Goal: Transaction & Acquisition: Purchase product/service

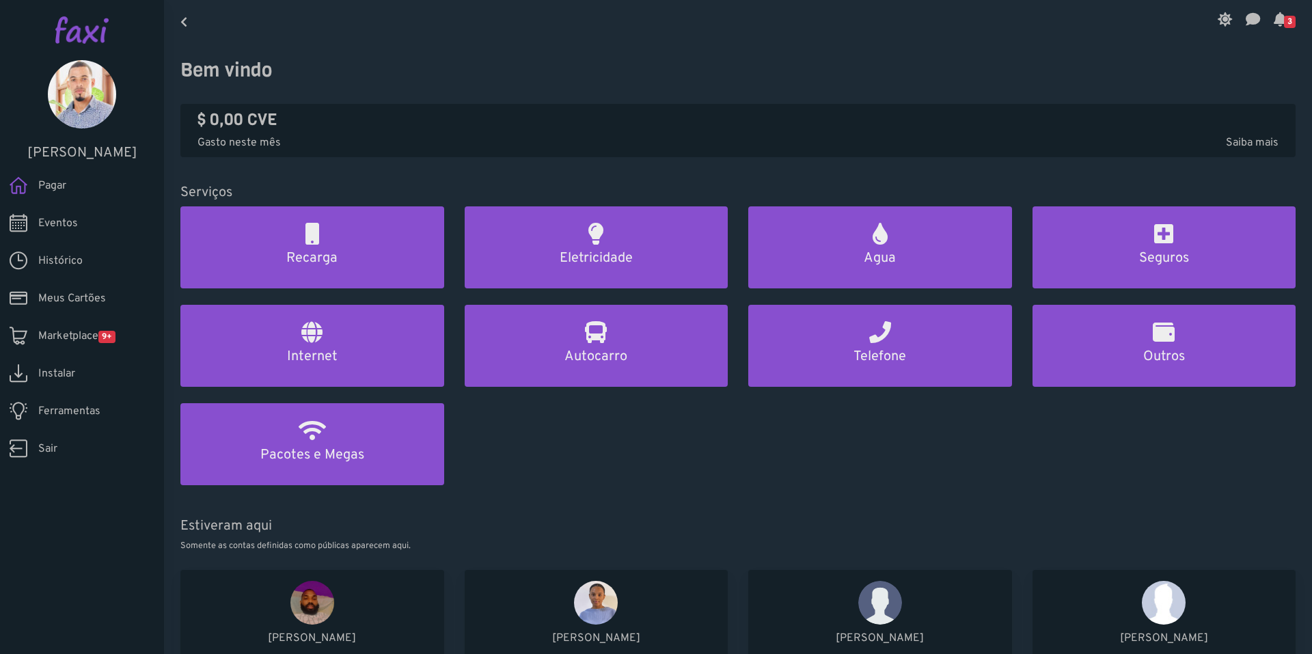
click at [1275, 23] on icon at bounding box center [1279, 19] width 13 height 11
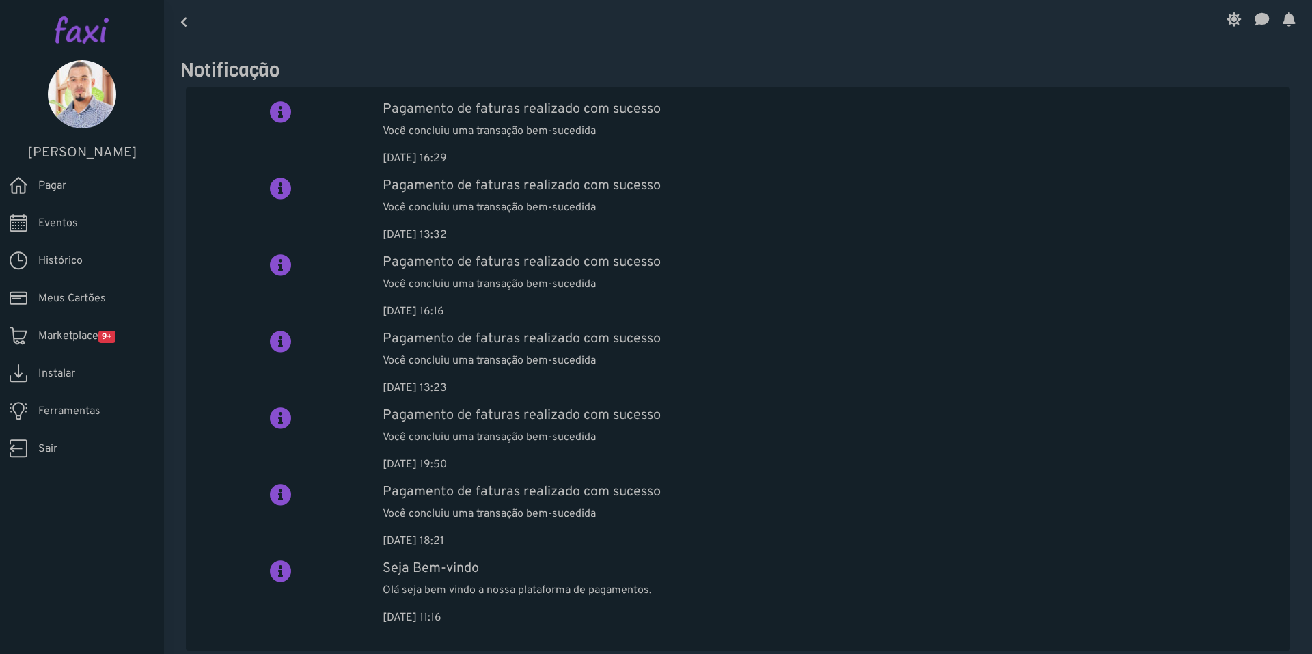
click at [73, 339] on span "Marketplace 9+" at bounding box center [76, 336] width 77 height 16
click at [56, 191] on span "Pagar" at bounding box center [52, 186] width 28 height 16
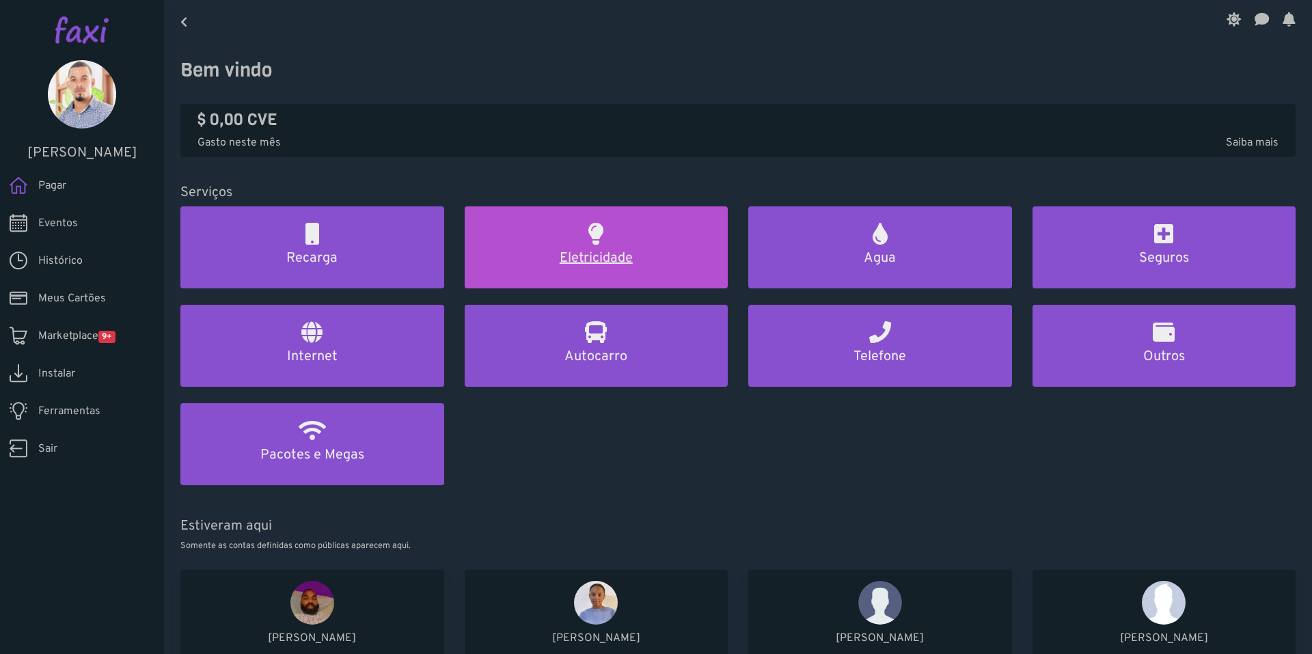
click at [596, 235] on h2 at bounding box center [595, 234] width 15 height 22
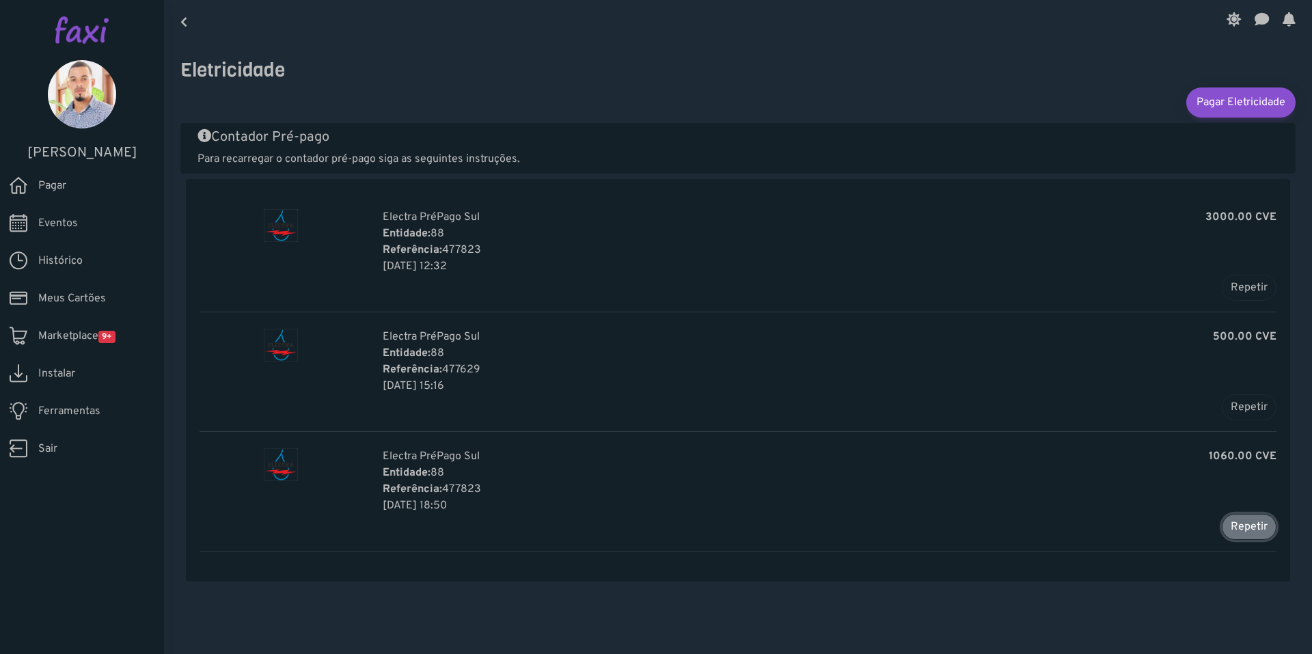
click at [1232, 531] on button "Repetir" at bounding box center [1248, 527] width 55 height 26
type input "******"
type input "*******"
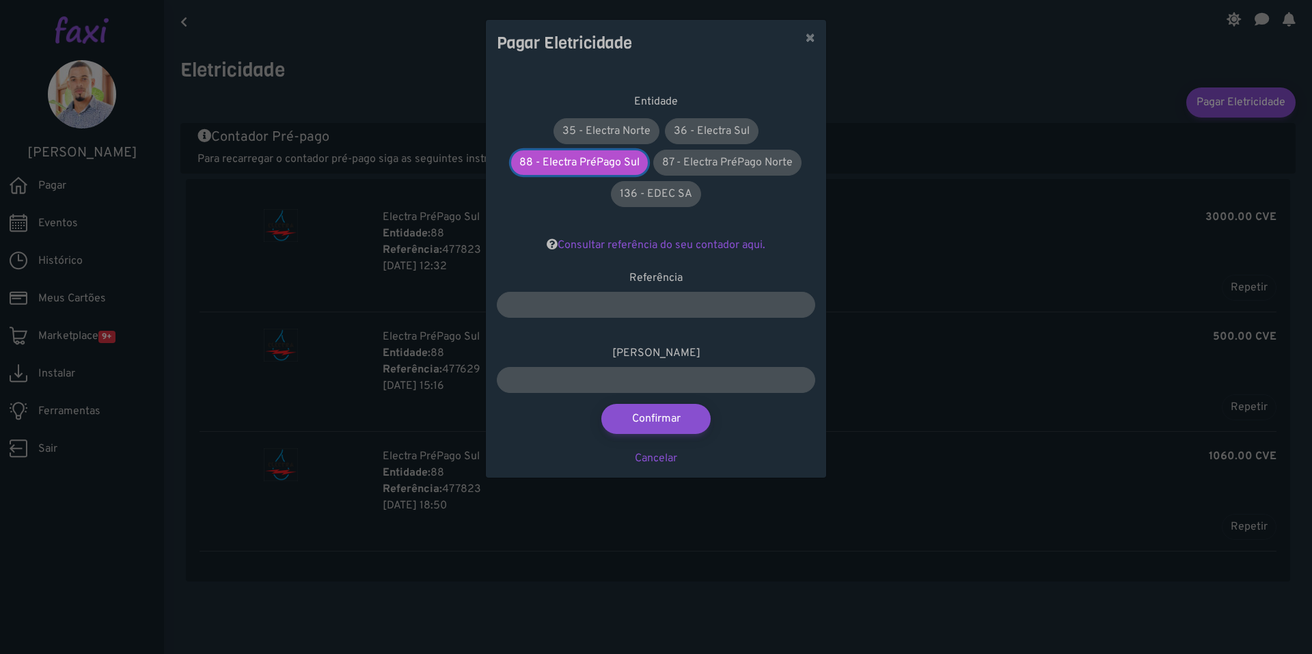
click at [581, 165] on link "88 - Electra PréPago Sul" at bounding box center [579, 162] width 137 height 25
click at [650, 429] on button "Confirmar" at bounding box center [656, 418] width 120 height 33
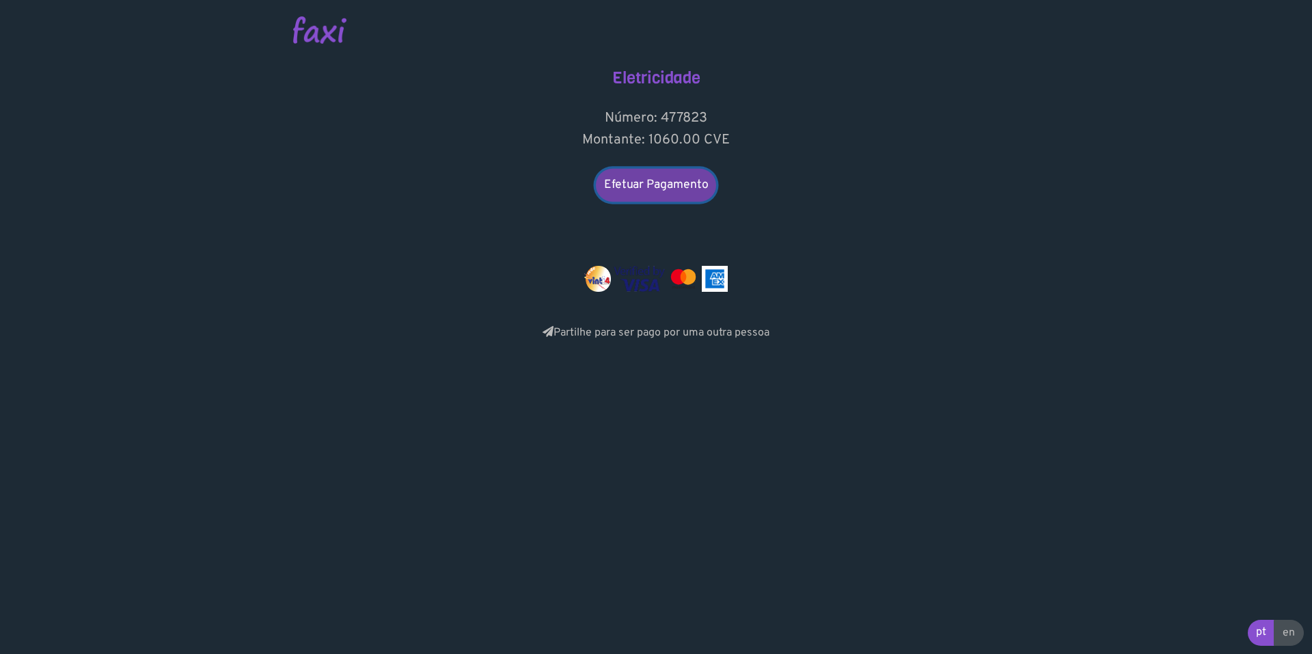
click at [652, 184] on link "Efetuar Pagamento" at bounding box center [656, 185] width 120 height 33
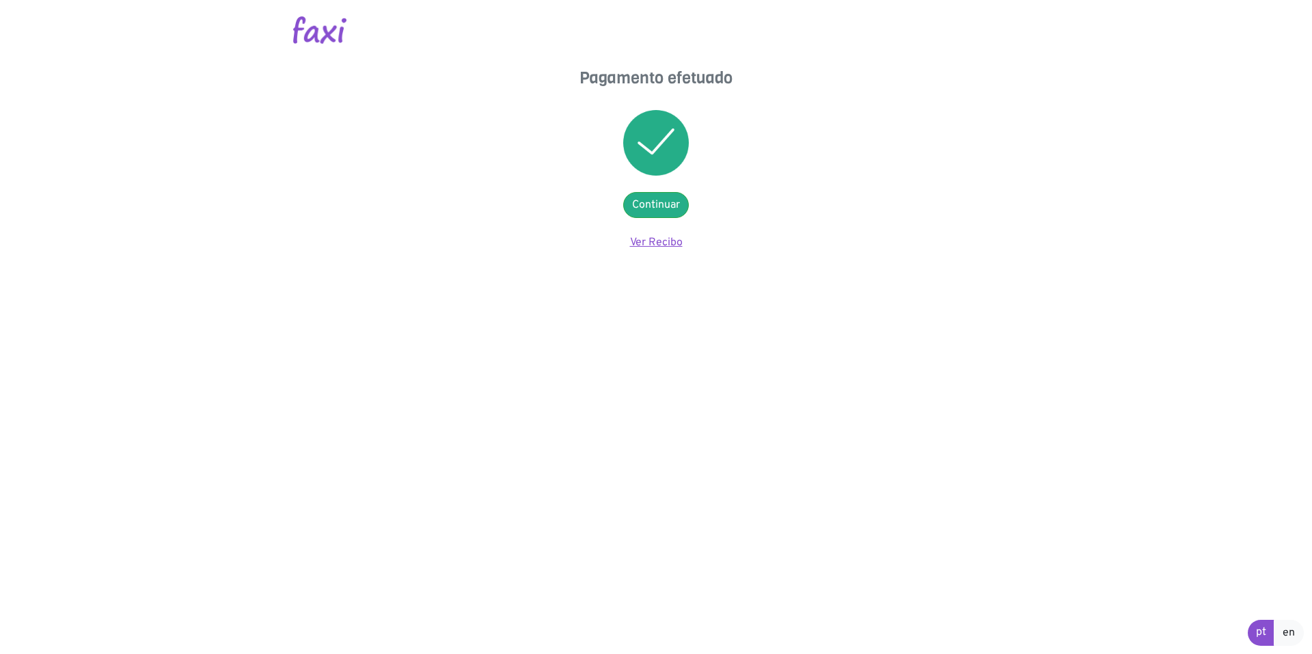
click at [674, 243] on link "Ver Recibo" at bounding box center [656, 243] width 53 height 14
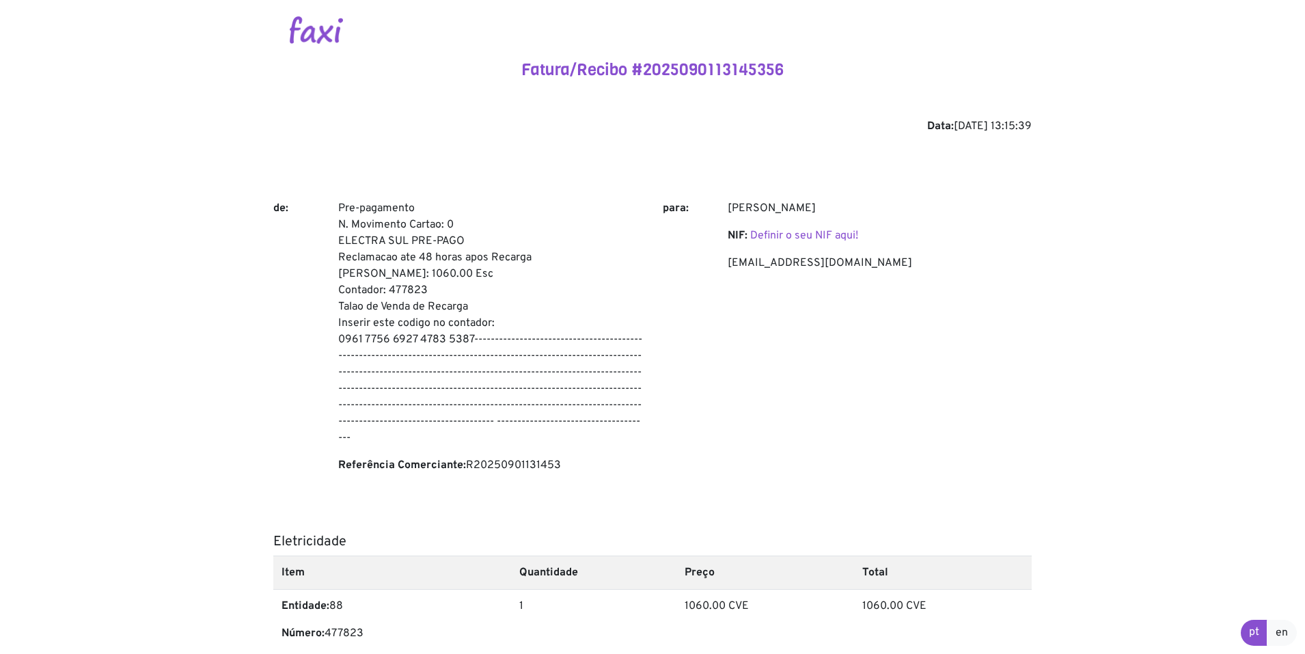
click at [798, 377] on div "Nelson Andrade NIF: Definir o seu NIF aqui! nelsonandrade1593@gmail.com" at bounding box center [879, 342] width 324 height 284
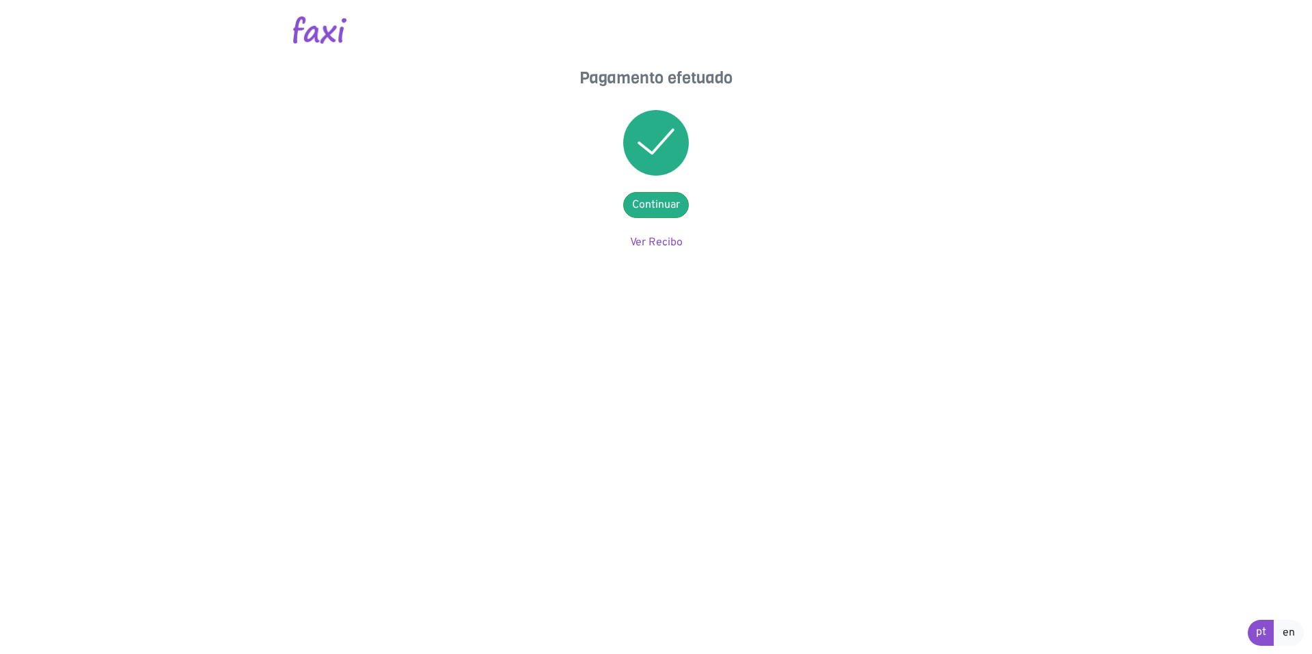
click at [321, 27] on img at bounding box center [319, 29] width 53 height 27
